Goal: Task Accomplishment & Management: Complete application form

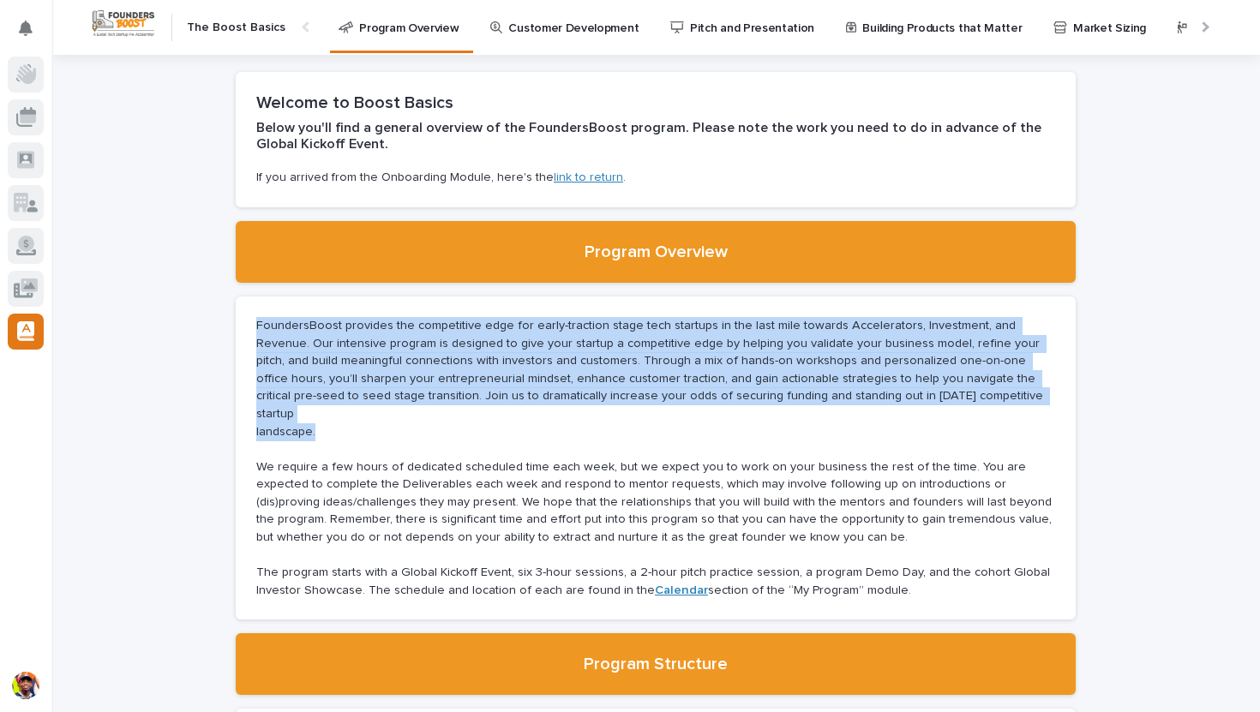
drag, startPoint x: 346, startPoint y: 420, endPoint x: 191, endPoint y: 324, distance: 182.4
copy div "FoundersBoost provides the competitive edge for early-traction stage tech start…"
click at [25, 77] on icon at bounding box center [25, 74] width 19 height 20
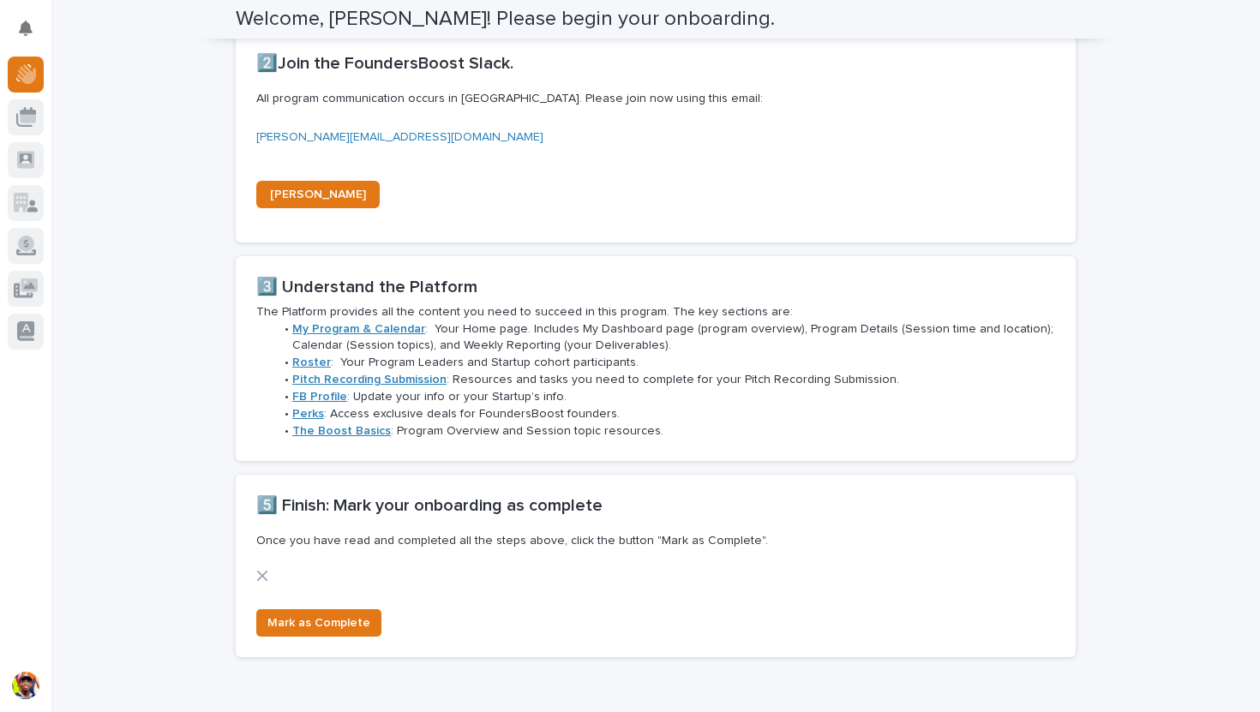
scroll to position [1093, 0]
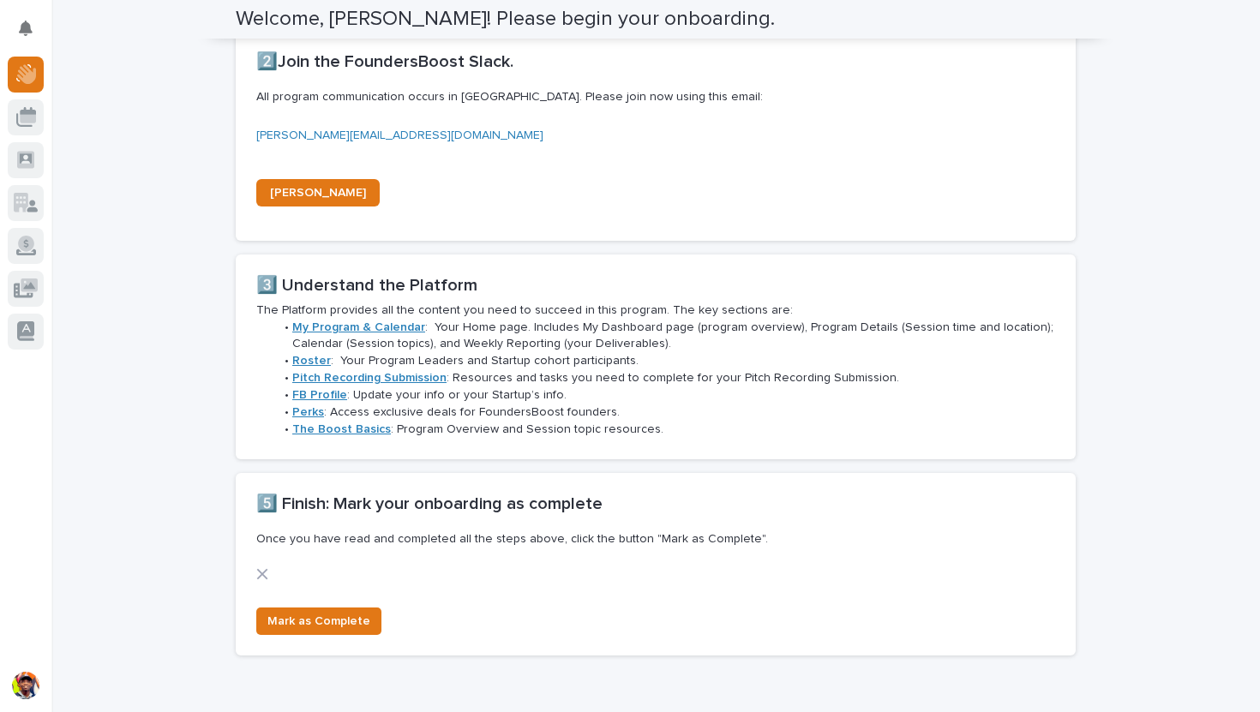
click at [379, 329] on strong "My Program & Calendar" at bounding box center [358, 327] width 133 height 12
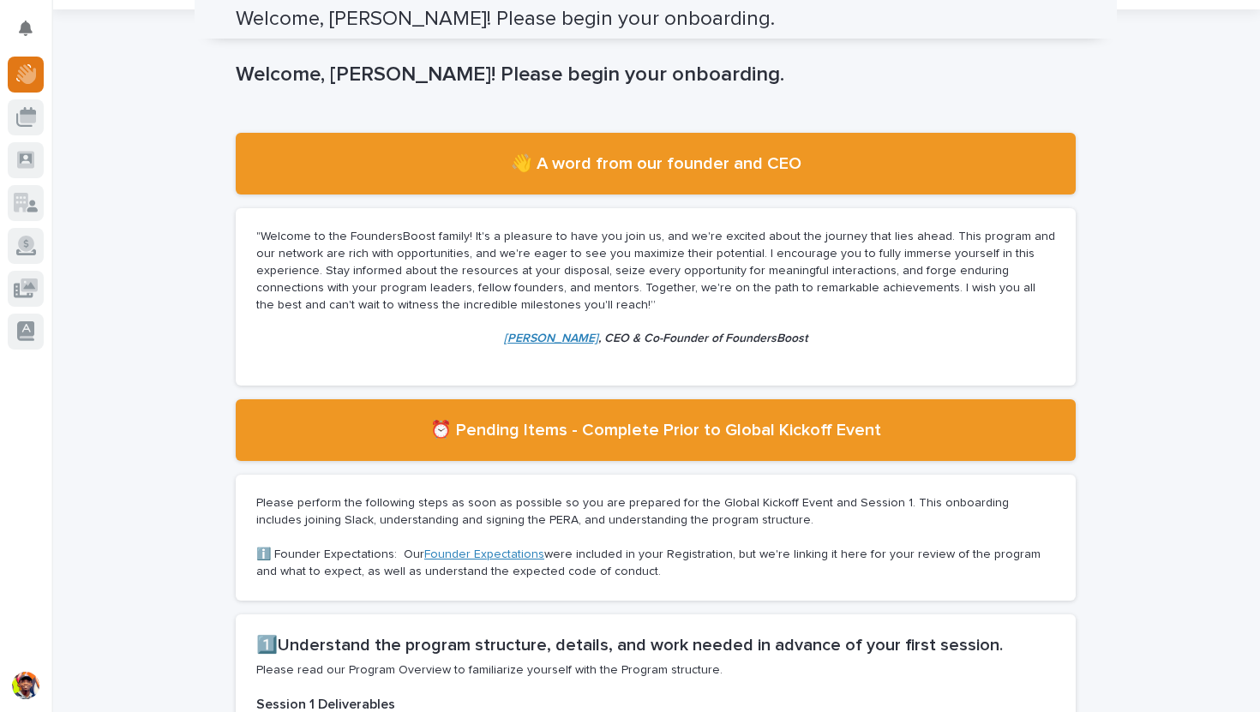
scroll to position [0, 0]
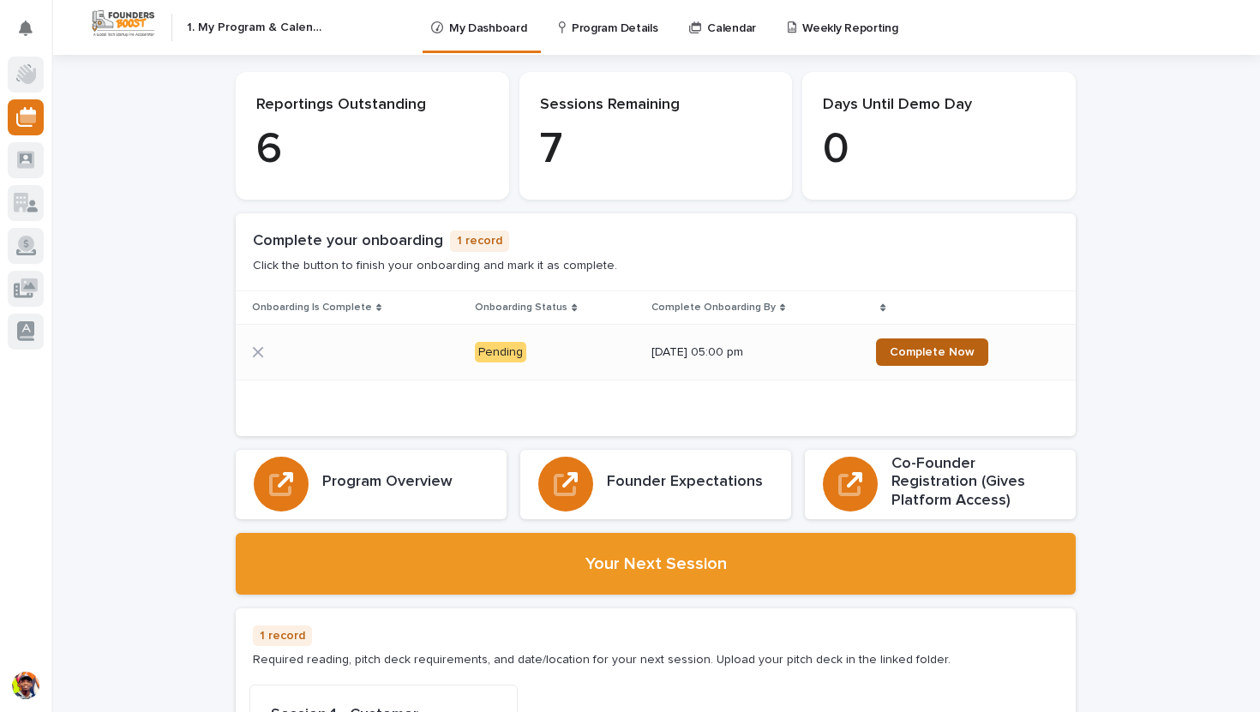
click at [924, 363] on link "Complete Now" at bounding box center [932, 352] width 112 height 27
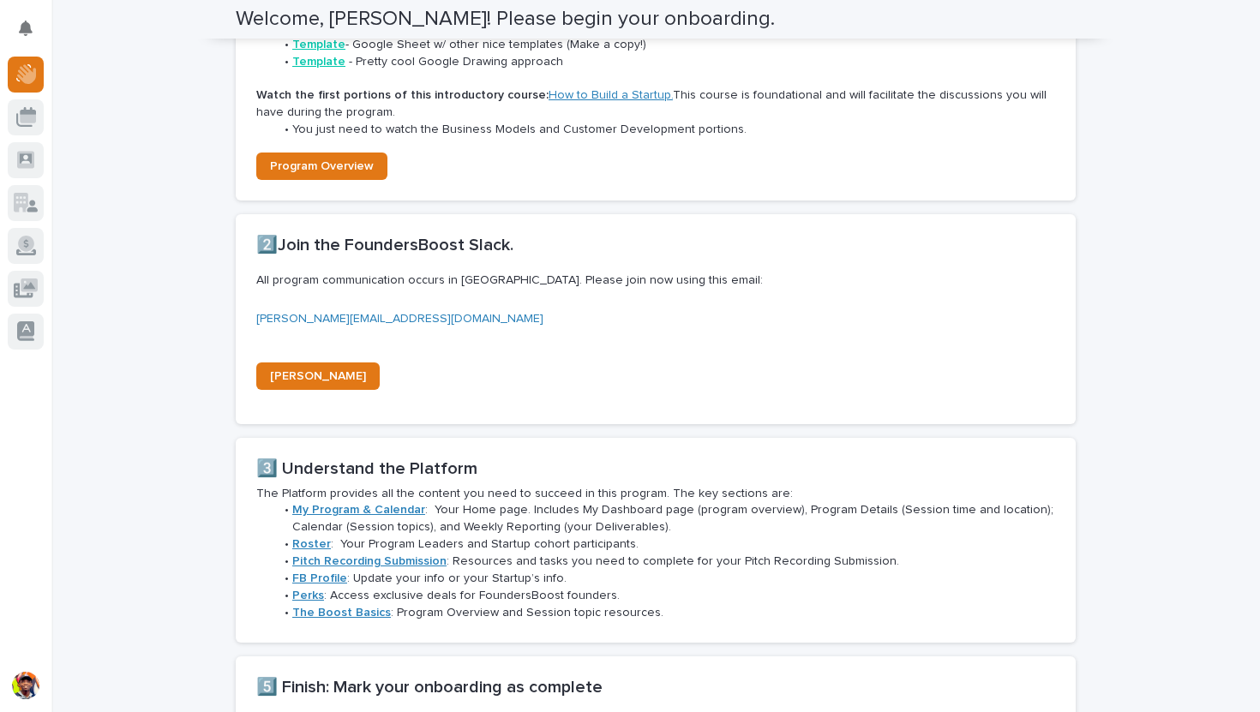
scroll to position [1155, 0]
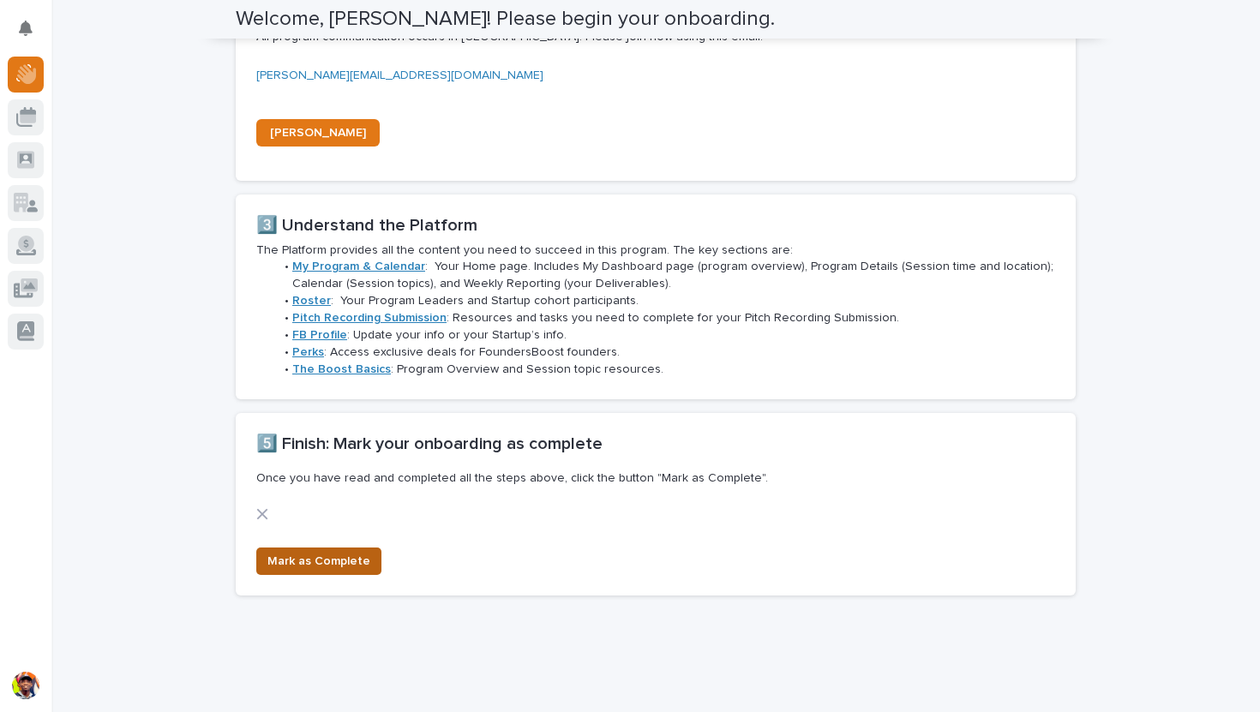
click at [326, 561] on span "Mark as Complete" at bounding box center [318, 561] width 103 height 17
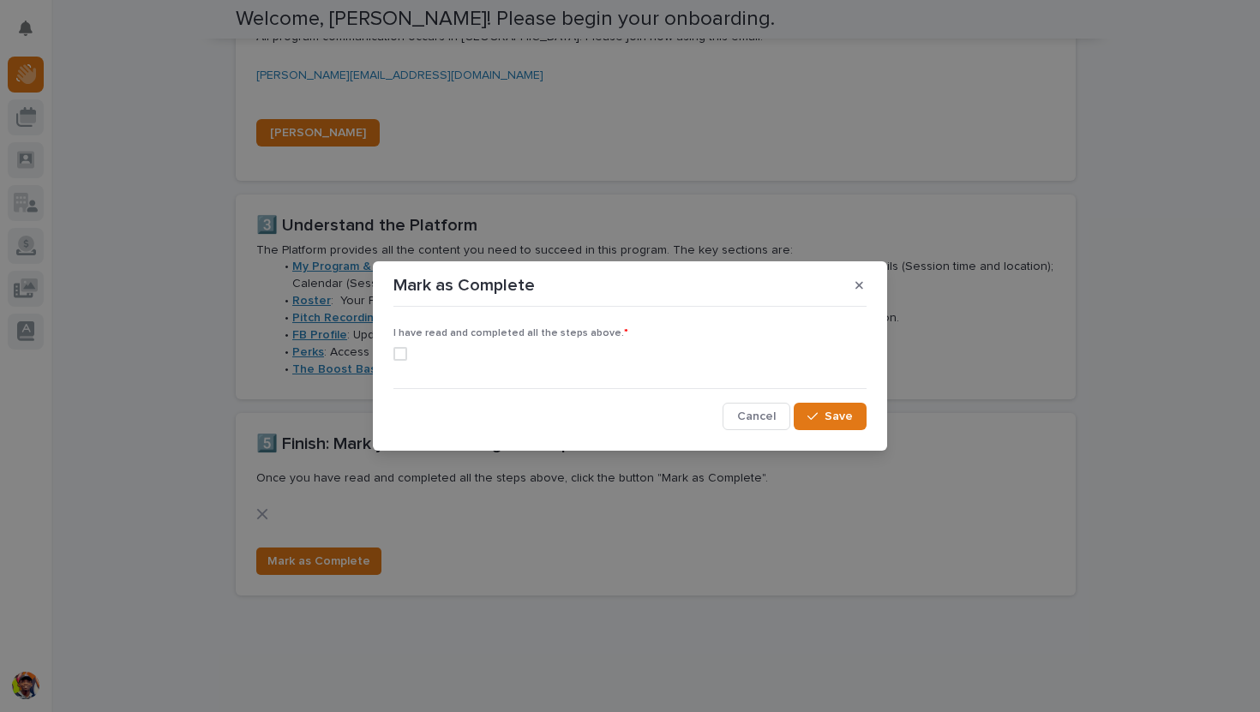
click at [405, 354] on span at bounding box center [400, 354] width 14 height 14
click at [393, 354] on input "checkbox" at bounding box center [393, 353] width 1 height 1
checkbox input "true"
click at [831, 415] on span "Save" at bounding box center [839, 417] width 28 height 12
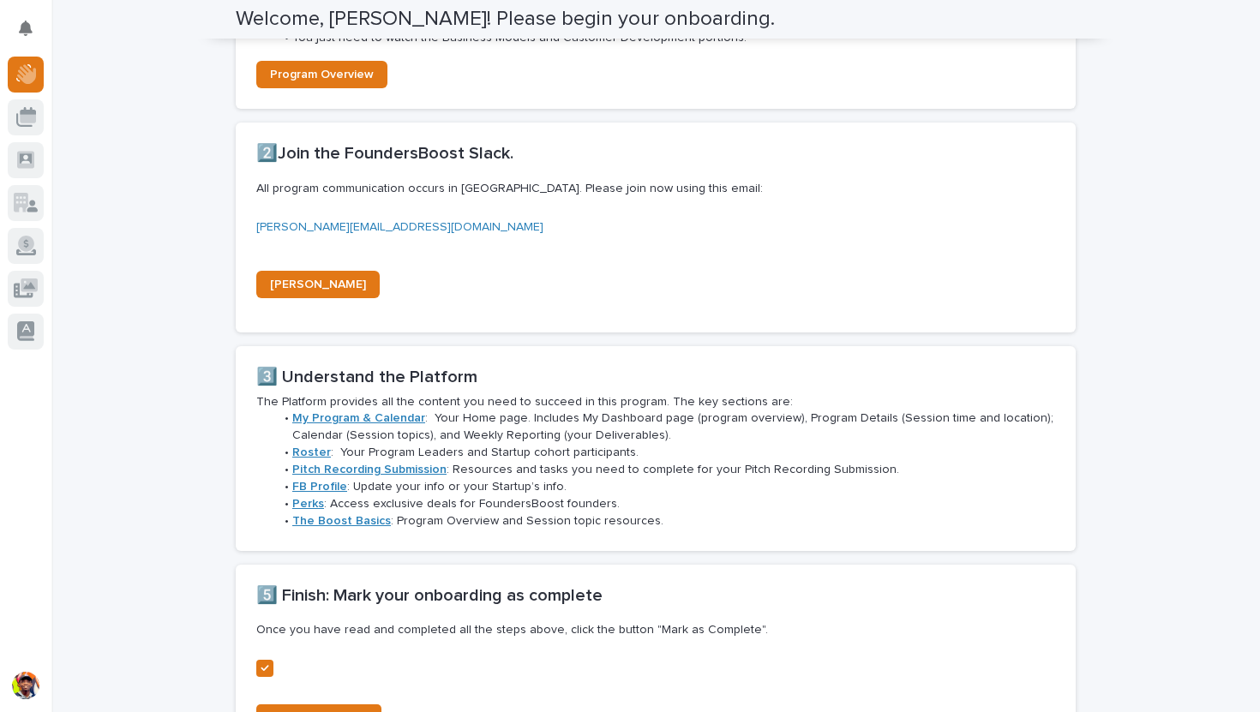
scroll to position [1017, 0]
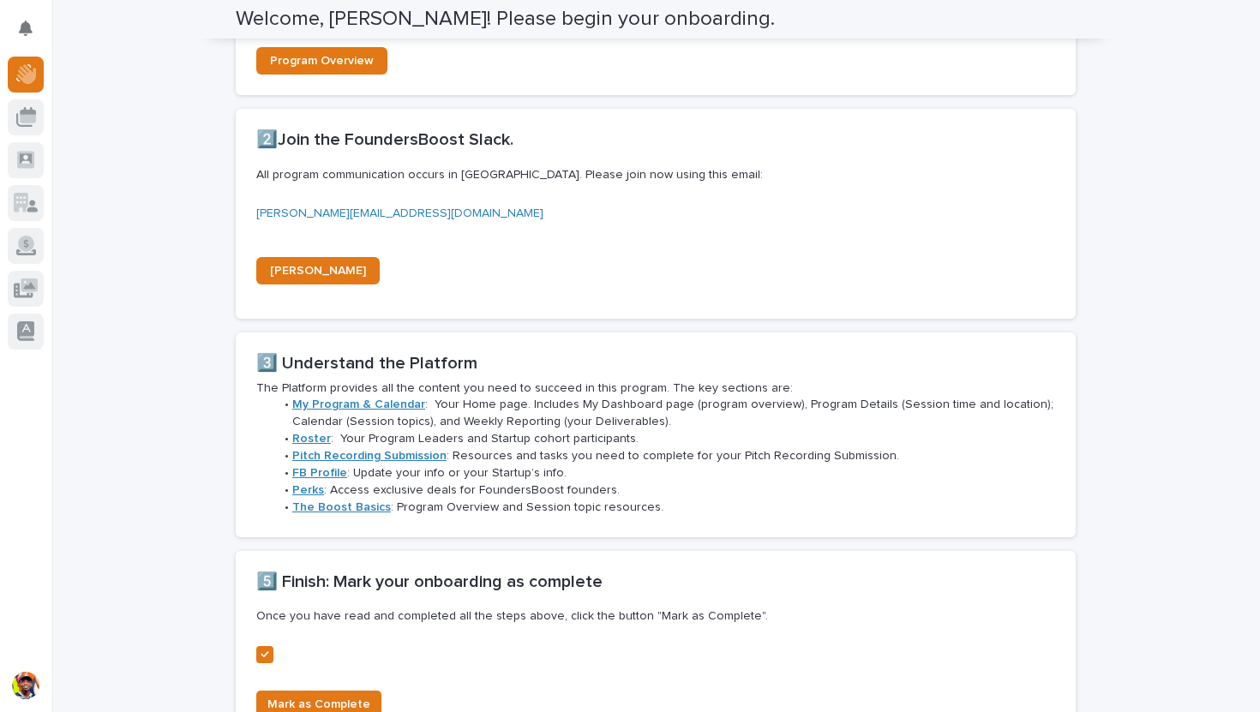
click at [375, 401] on strong "My Program & Calendar" at bounding box center [358, 405] width 133 height 12
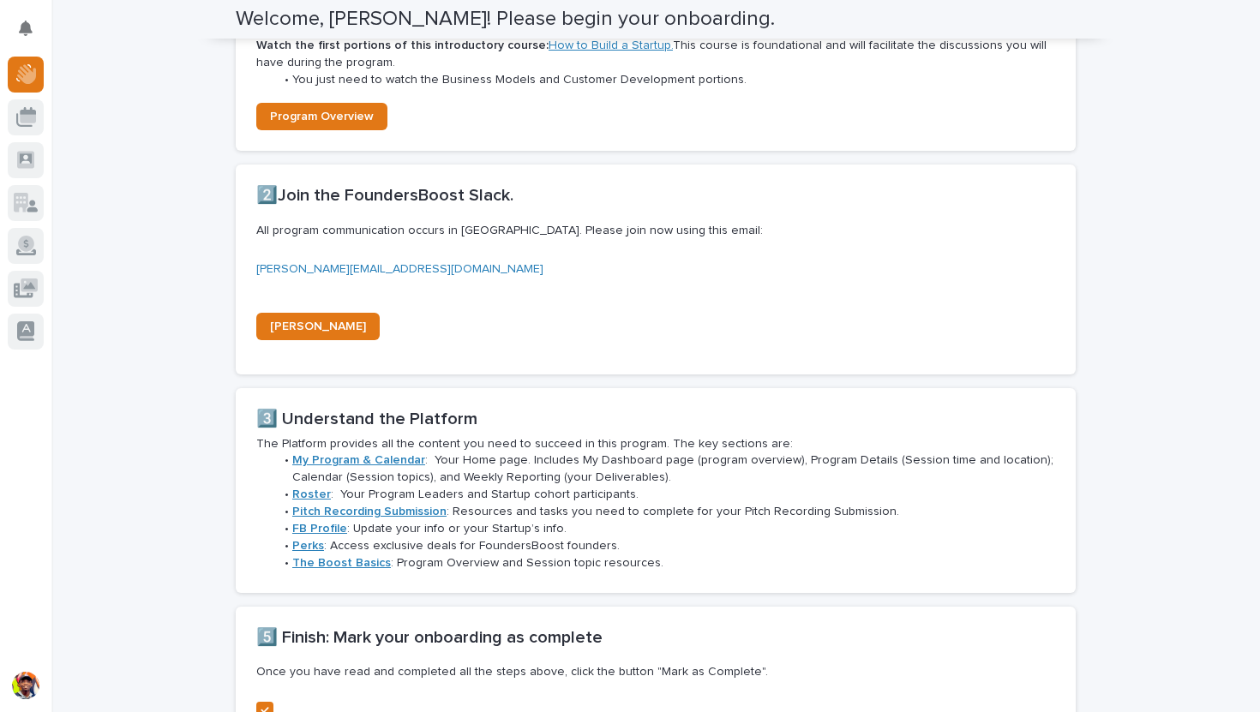
scroll to position [1191, 0]
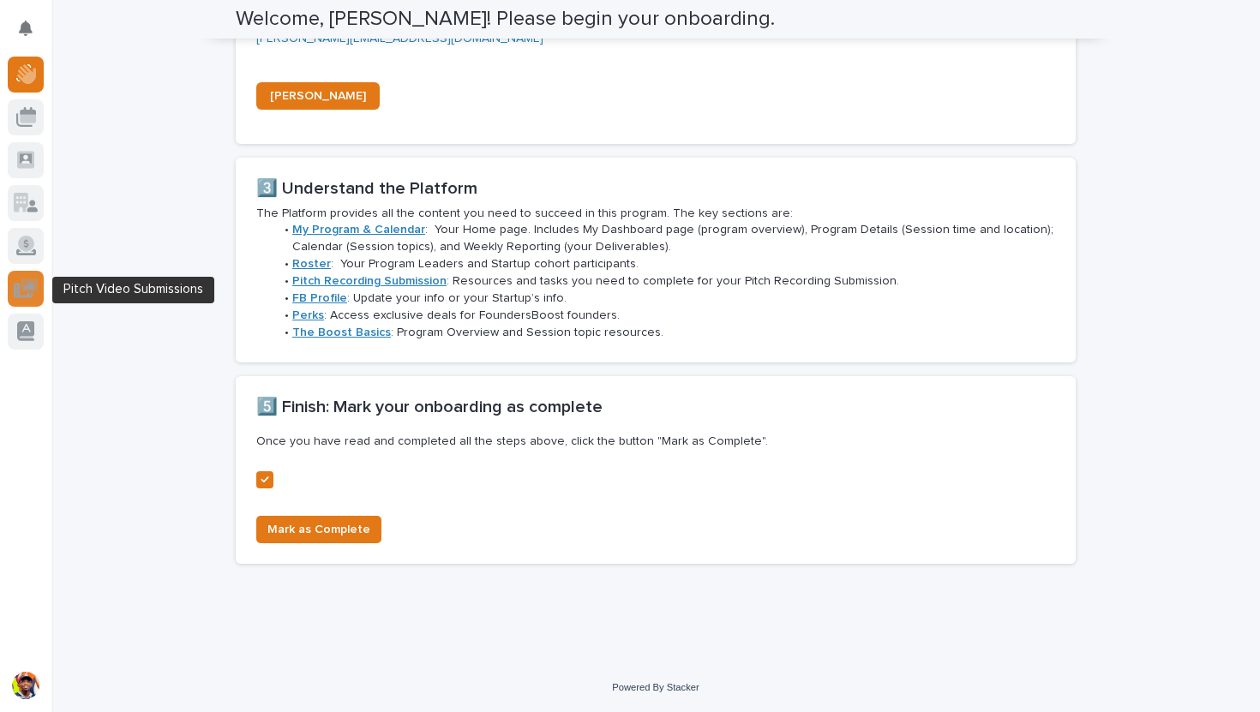
click at [31, 279] on icon at bounding box center [26, 289] width 25 height 20
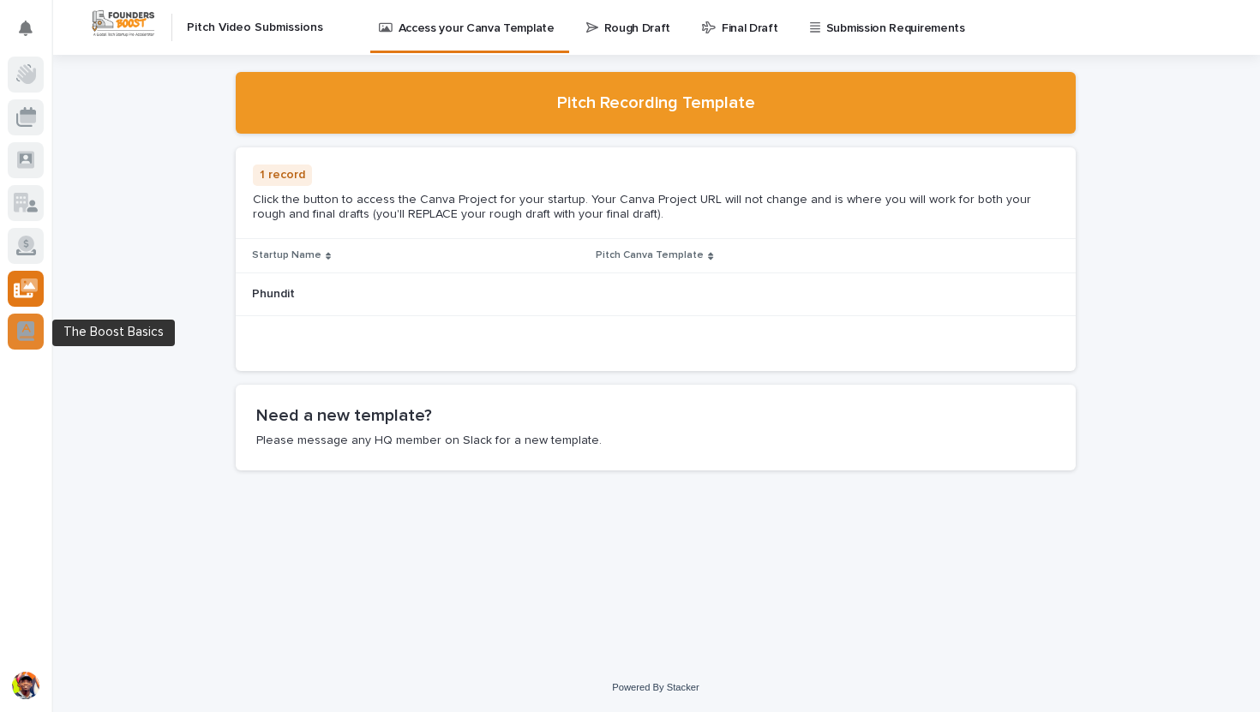
click at [15, 328] on div at bounding box center [26, 332] width 36 height 36
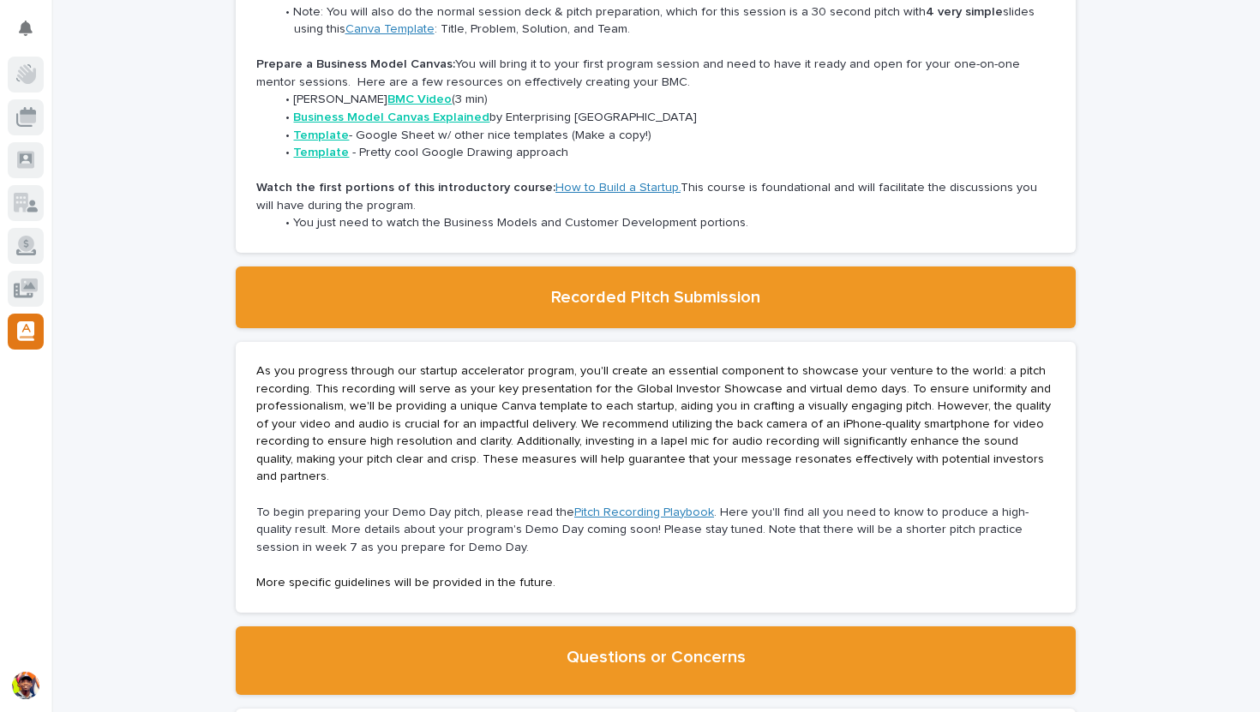
scroll to position [3206, 0]
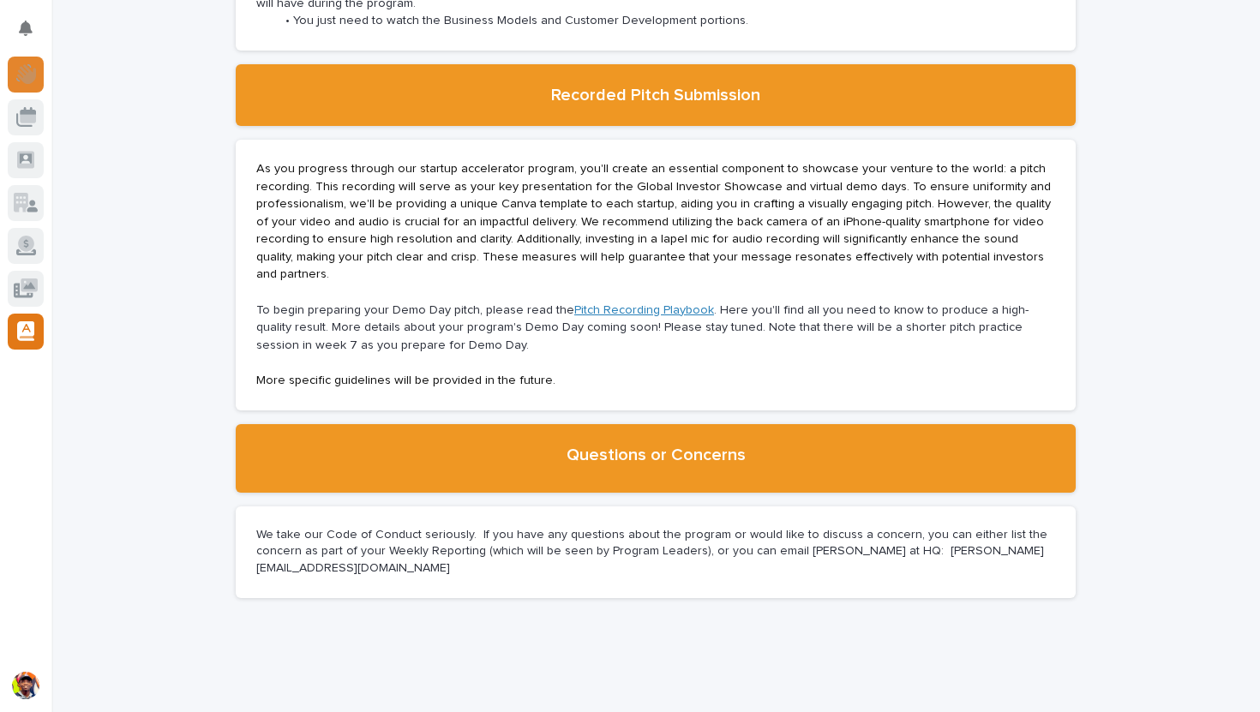
click at [31, 68] on icon at bounding box center [26, 74] width 20 height 20
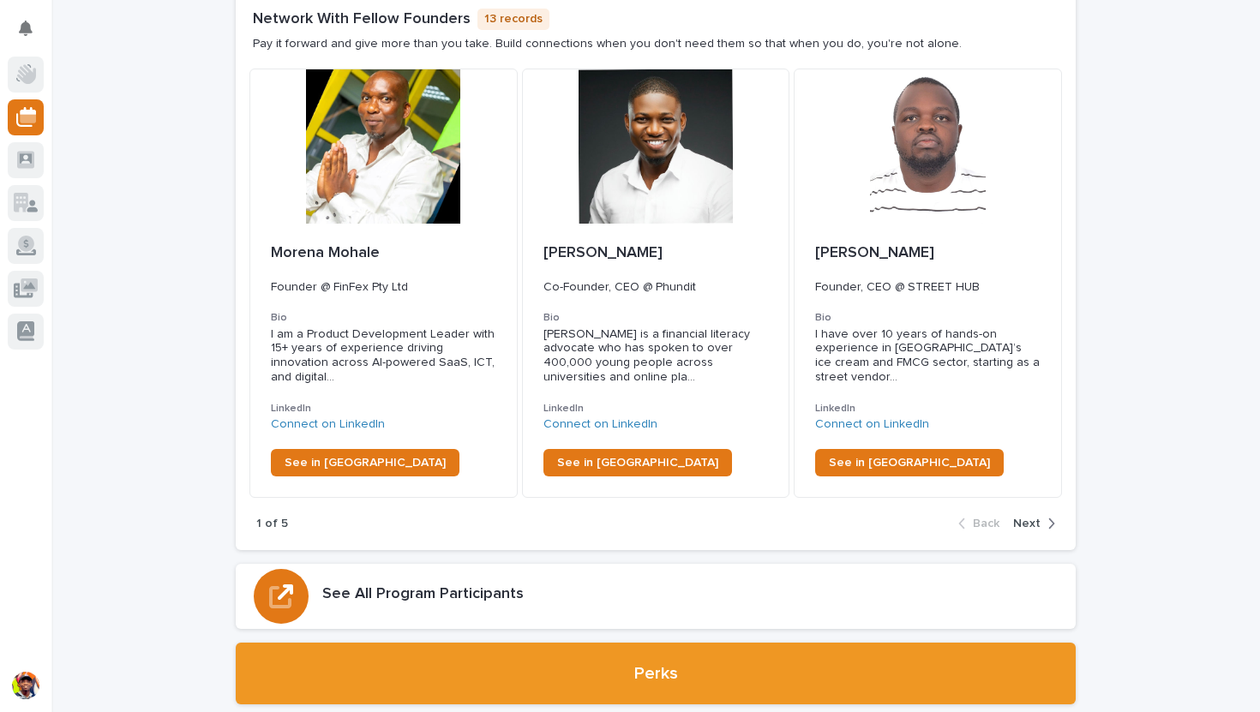
scroll to position [2989, 0]
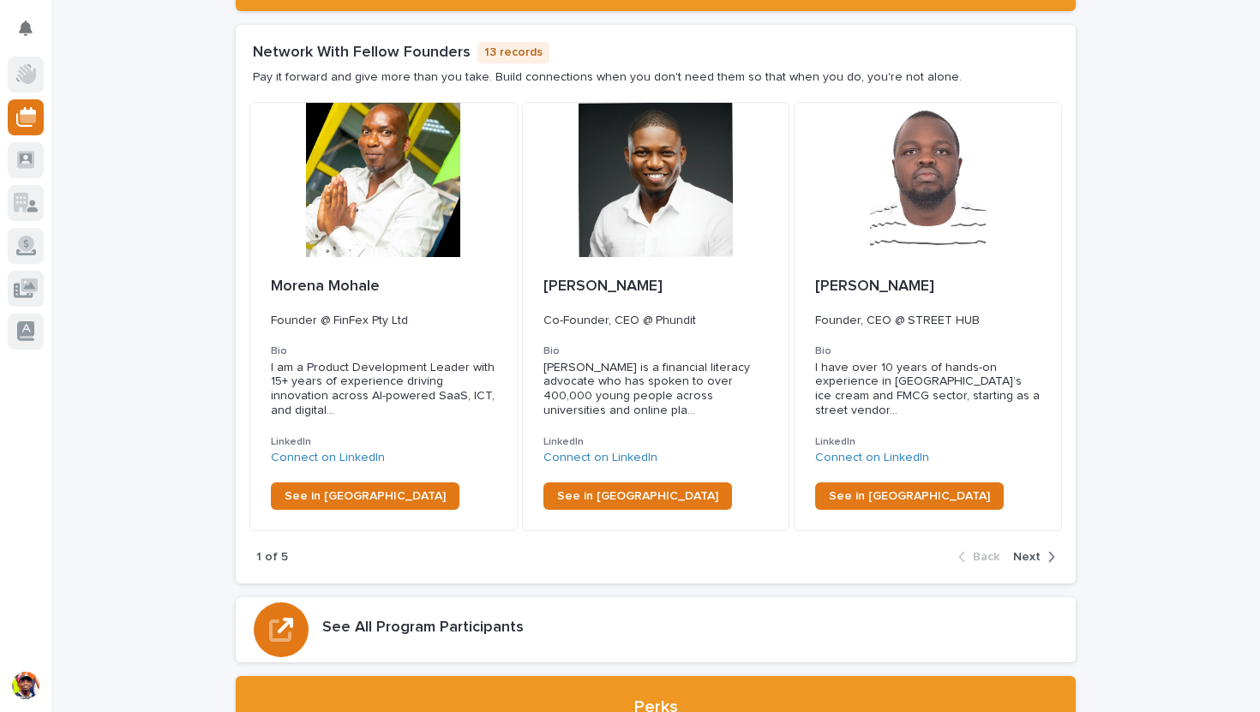
click at [1017, 551] on span "Next" at bounding box center [1026, 557] width 27 height 12
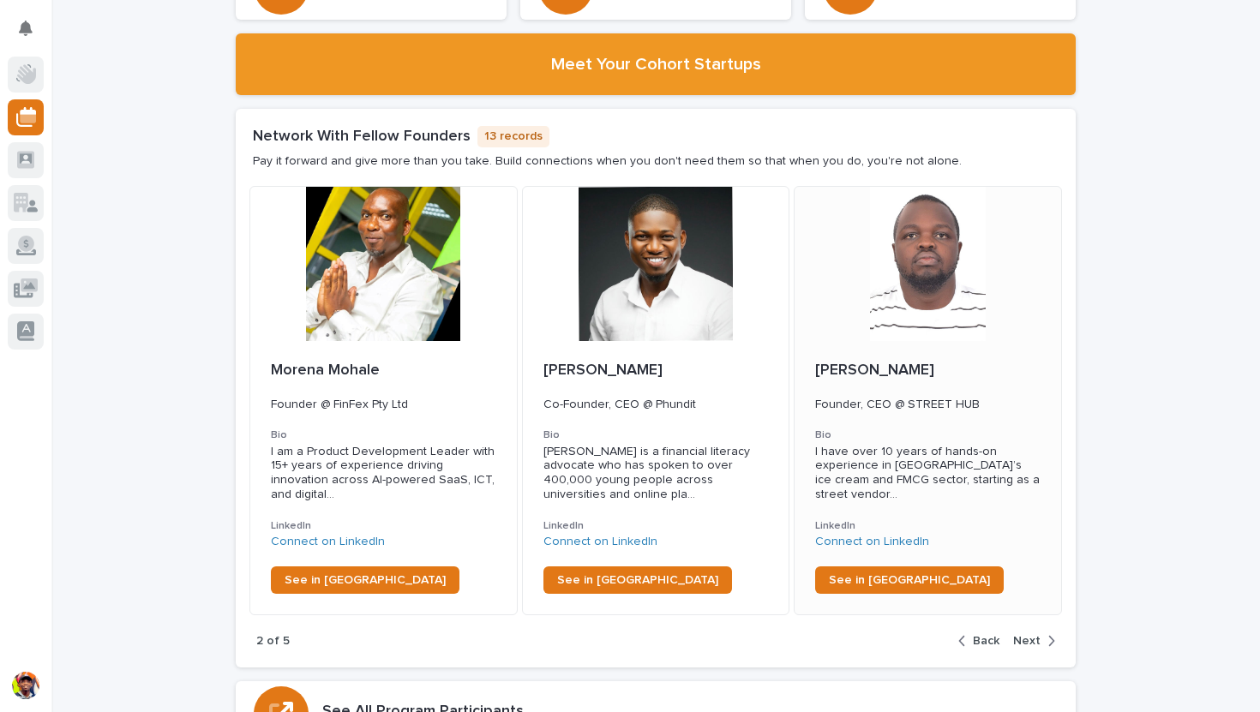
scroll to position [2891, 0]
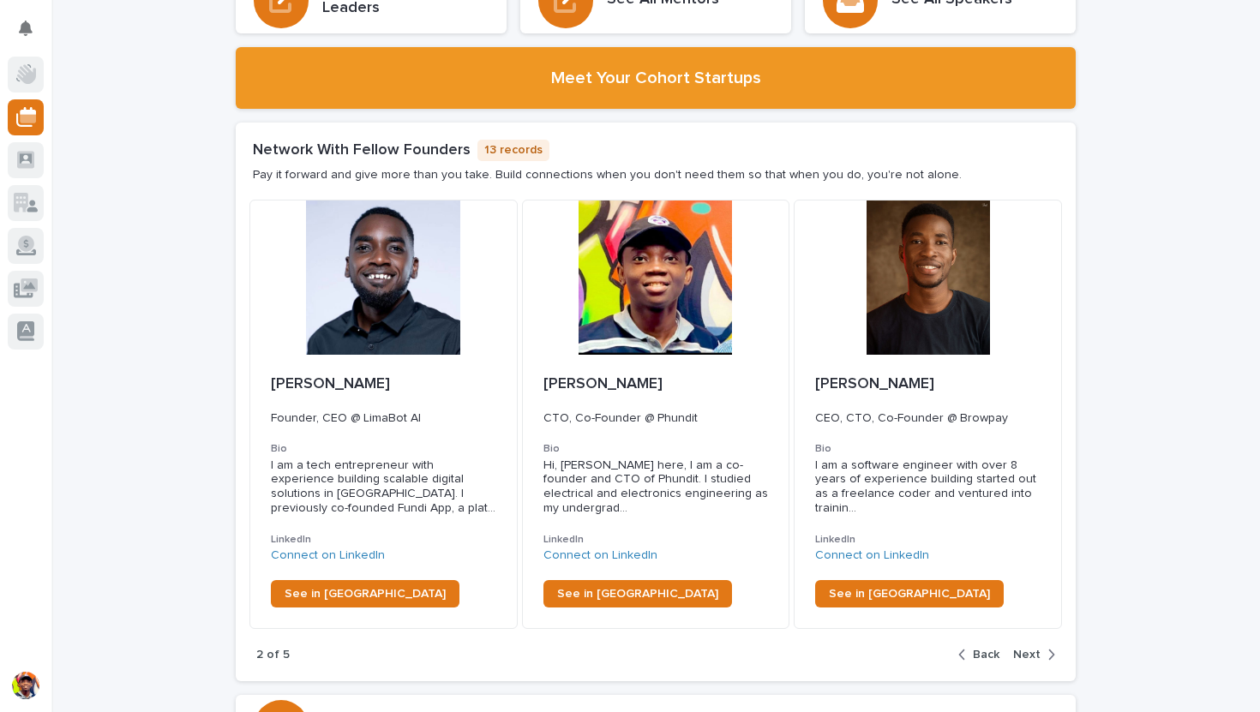
click at [1042, 647] on div "button" at bounding box center [1048, 654] width 15 height 15
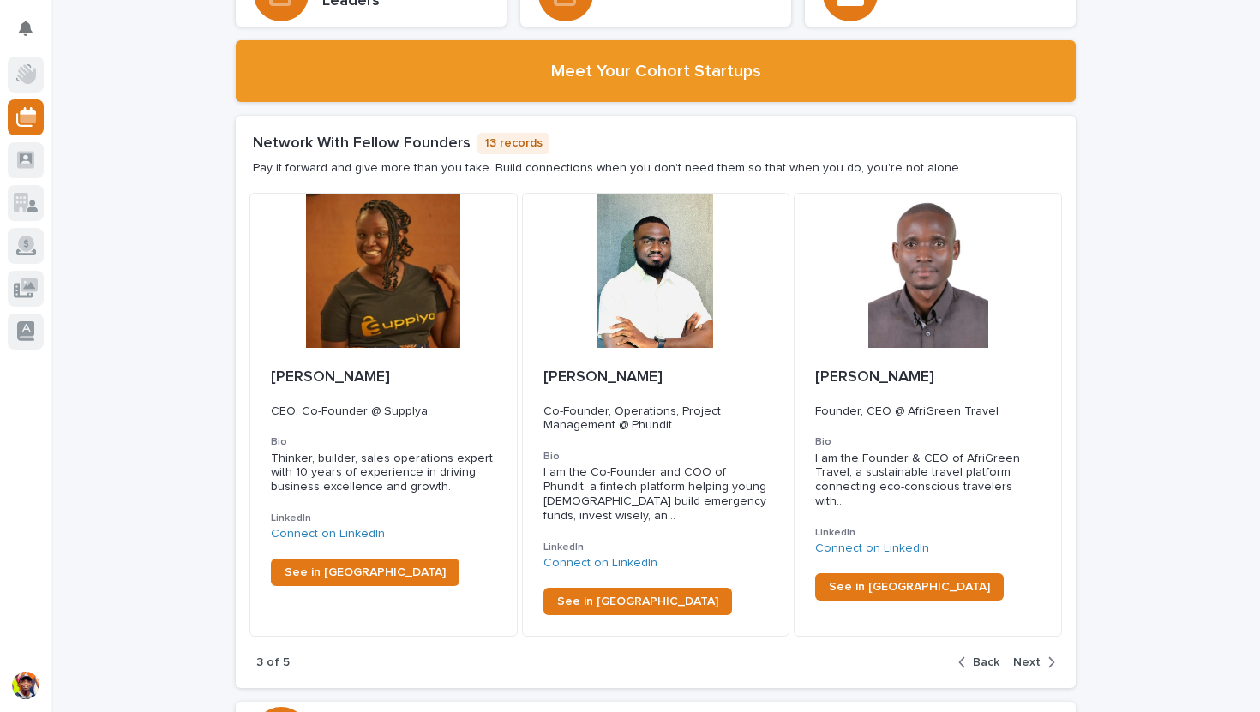
click at [1043, 655] on div "button" at bounding box center [1048, 662] width 15 height 15
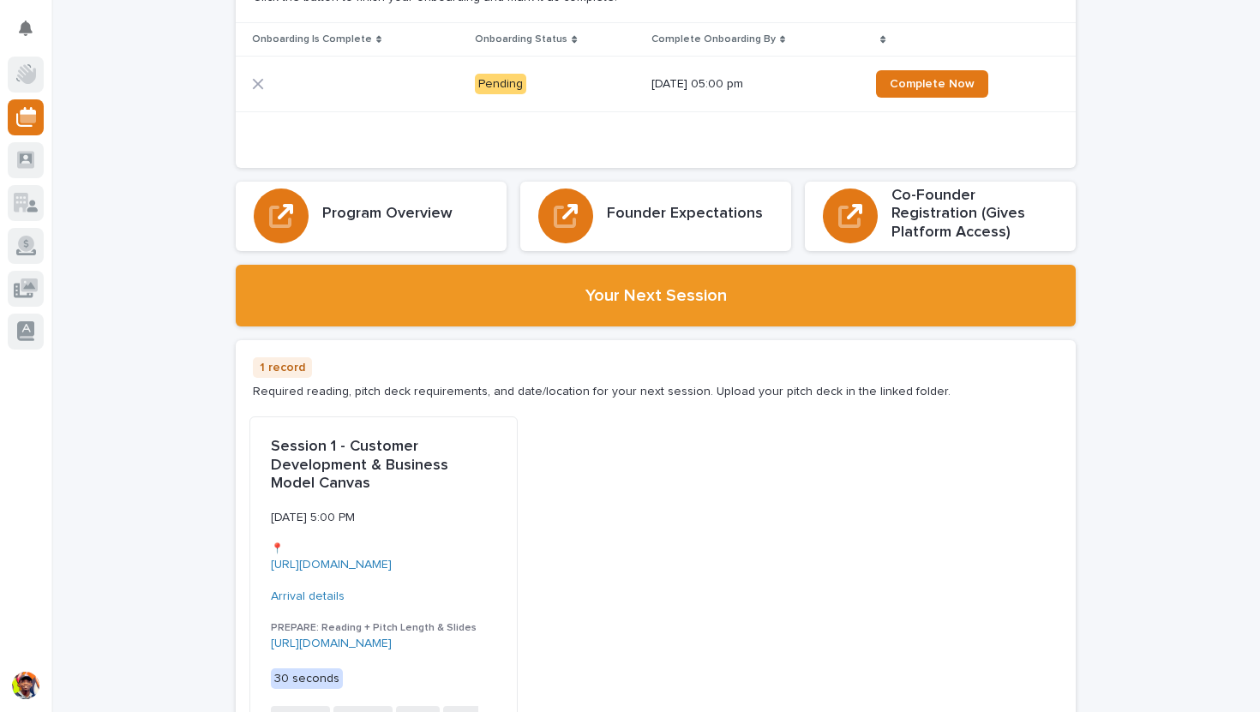
scroll to position [0, 0]
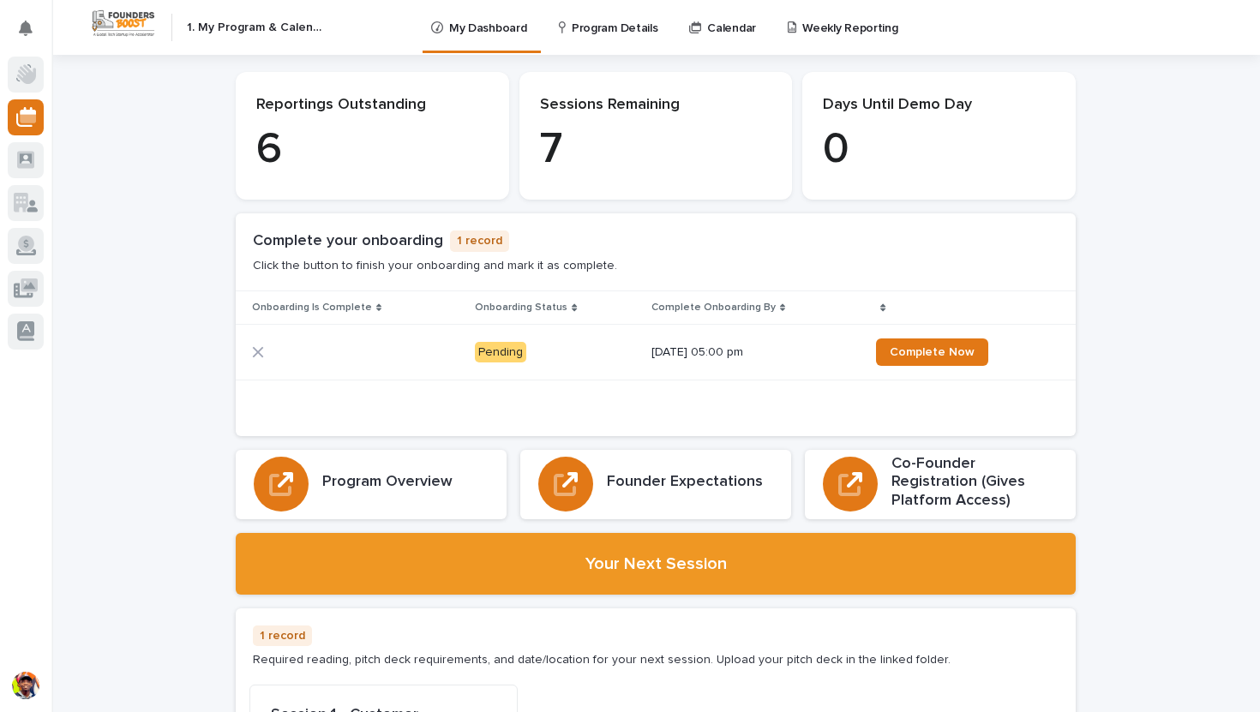
click at [316, 173] on p "6" at bounding box center [372, 149] width 232 height 51
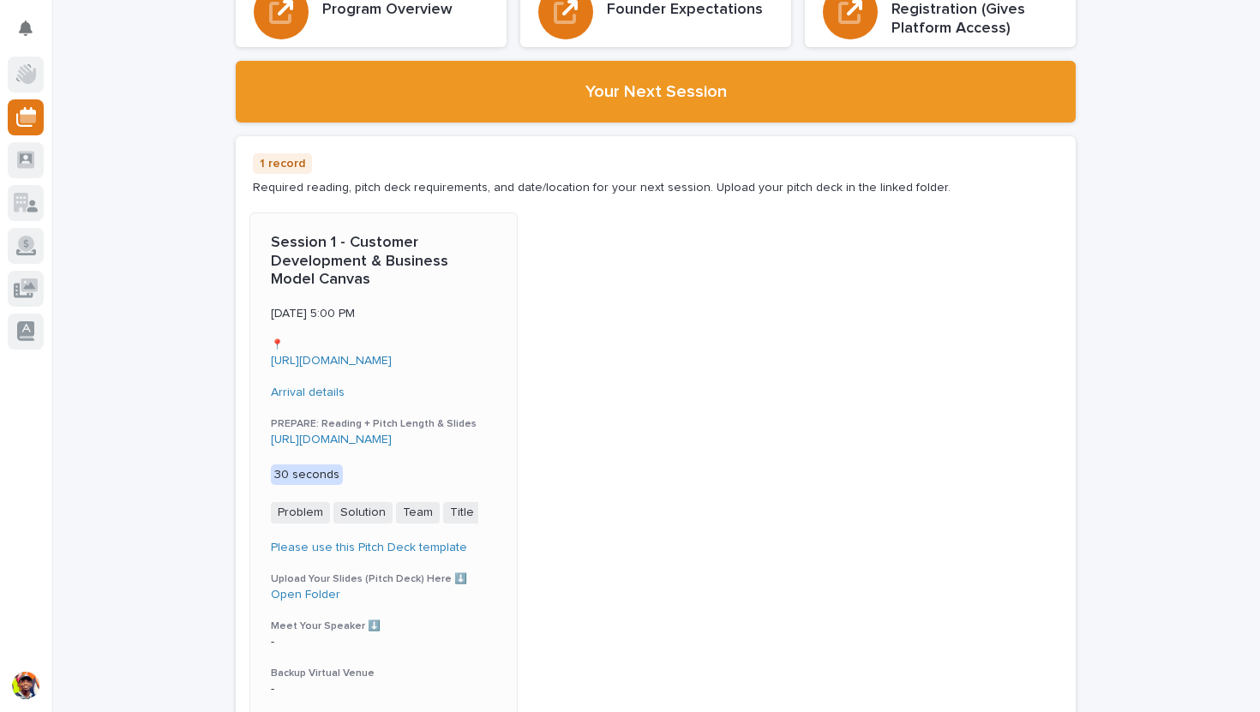
scroll to position [474, 0]
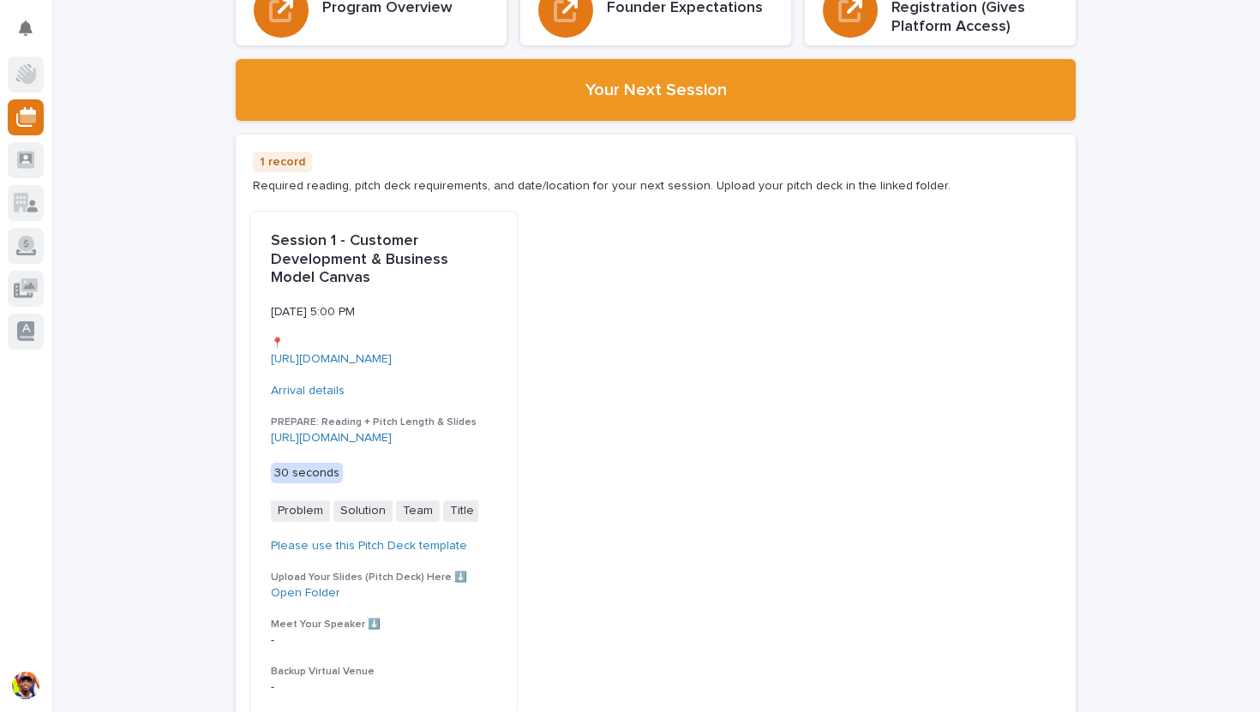
click at [656, 508] on div "Session 1 - Customer Development & Business Model Canvas Wed, October 15, 2025 …" at bounding box center [655, 464] width 813 height 506
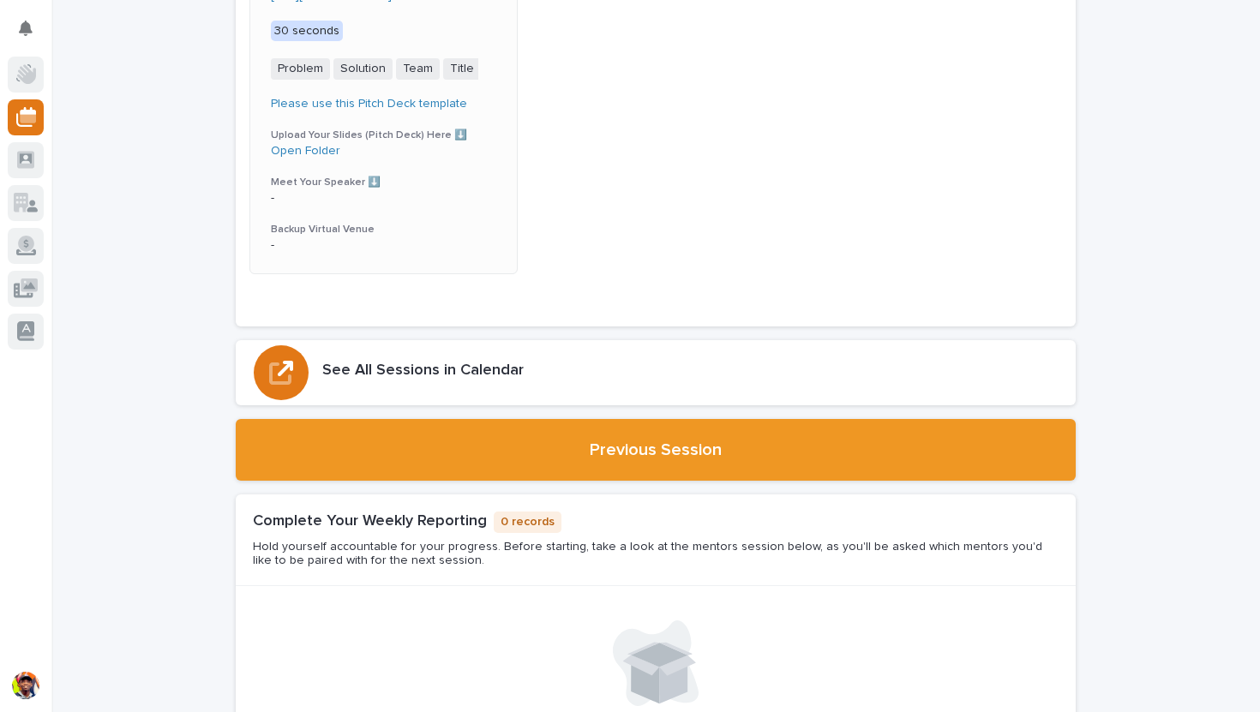
scroll to position [867, 0]
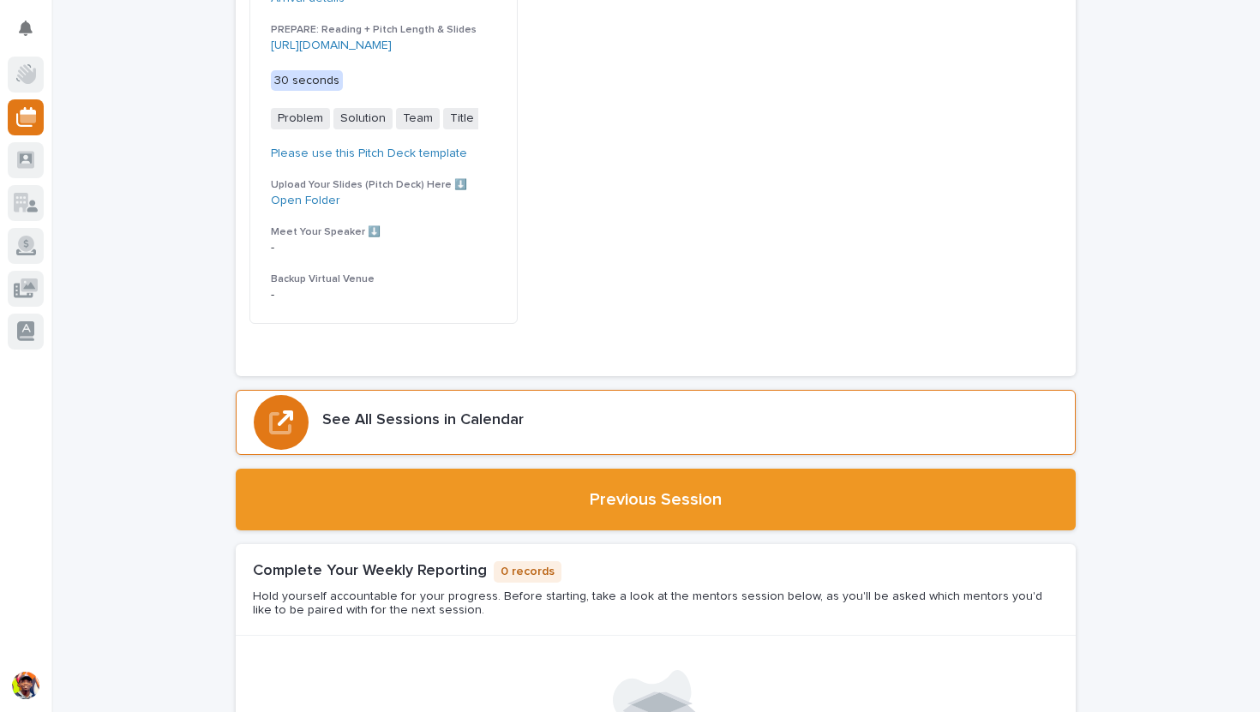
click at [467, 430] on h3 "See All Sessions in Calendar" at bounding box center [422, 420] width 201 height 19
